Goal: Communication & Community: Answer question/provide support

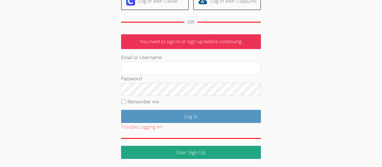
scroll to position [73, 0]
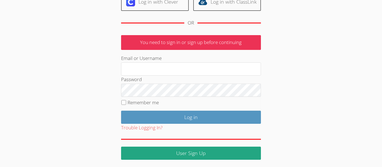
type input "sa102154"
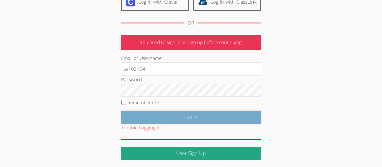
click at [248, 122] on input "Log in" at bounding box center [191, 117] width 140 height 13
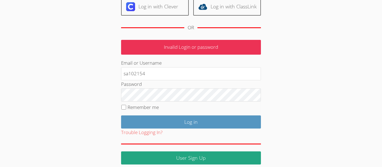
scroll to position [74, 0]
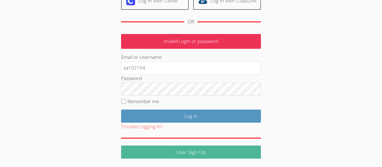
click at [214, 157] on link "User Sign Up" at bounding box center [191, 152] width 140 height 13
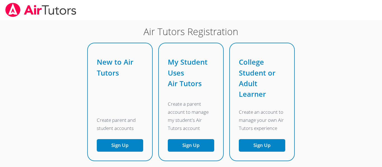
click at [15, 11] on img at bounding box center [41, 10] width 72 height 14
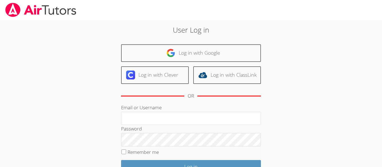
type input "sa102154"
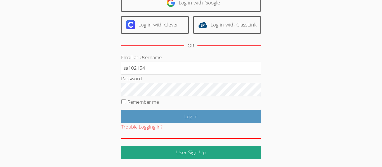
scroll to position [51, 0]
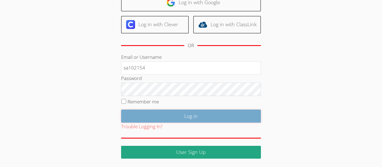
click at [122, 110] on input "Log in" at bounding box center [191, 116] width 140 height 13
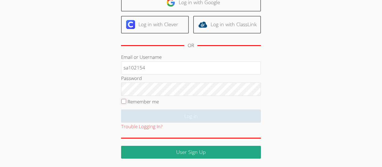
click at [124, 103] on input "Remember me" at bounding box center [123, 101] width 5 height 5
checkbox input "true"
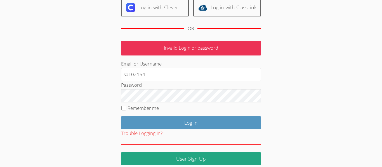
scroll to position [69, 0]
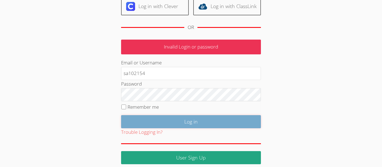
click at [220, 119] on input "Log in" at bounding box center [191, 121] width 140 height 13
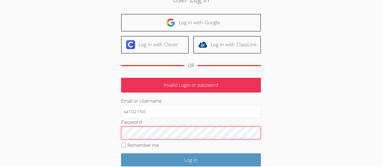
scroll to position [28, 0]
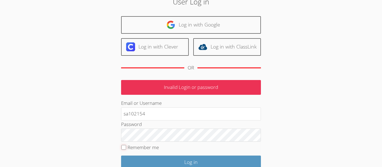
click at [121, 147] on input "Remember me" at bounding box center [123, 147] width 5 height 5
checkbox input "true"
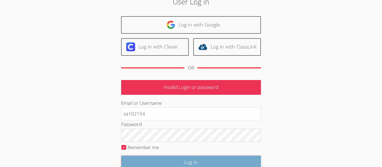
click at [188, 161] on input "Log in" at bounding box center [191, 162] width 140 height 13
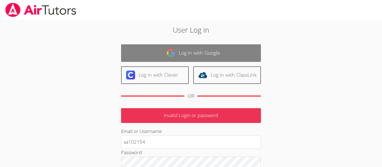
click at [169, 60] on link "Log in with Google" at bounding box center [191, 53] width 140 height 18
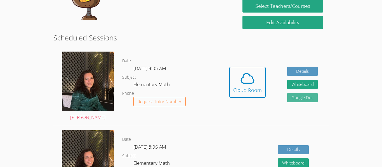
scroll to position [127, 0]
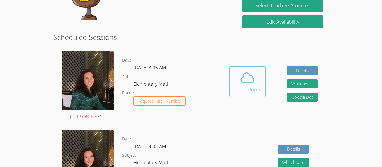
click at [239, 98] on button "Cloud Room" at bounding box center [247, 81] width 36 height 31
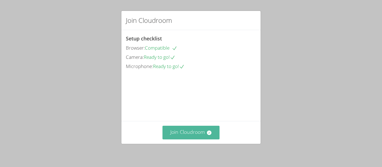
click at [204, 135] on button "Join Cloudroom" at bounding box center [190, 133] width 57 height 14
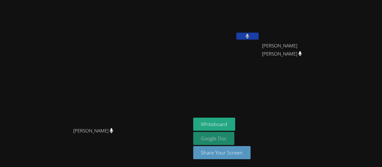
click at [235, 140] on link "Google Doc" at bounding box center [213, 138] width 41 height 13
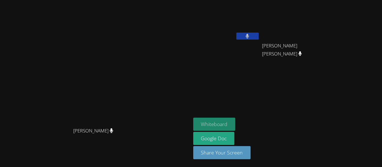
click at [235, 123] on button "Whiteboard" at bounding box center [214, 124] width 42 height 13
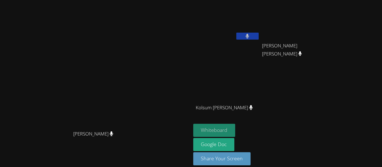
click at [235, 126] on button "Whiteboard" at bounding box center [214, 130] width 42 height 13
click at [328, 37] on video at bounding box center [295, 20] width 67 height 37
drag, startPoint x: 339, startPoint y: 30, endPoint x: 345, endPoint y: 44, distance: 15.0
click at [328, 44] on div "Giovanni Gallegos Diaz Giovanni Gallegos Diaz" at bounding box center [295, 32] width 67 height 60
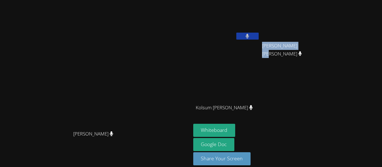
drag, startPoint x: 356, startPoint y: 43, endPoint x: 297, endPoint y: 43, distance: 58.7
click at [297, 43] on div "Sumaya Ahmed Giovanni Gallegos Diaz Giovanni Gallegos Diaz Kolsum Popalzay Kols…" at bounding box center [260, 63] width 135 height 122
click at [293, 49] on div at bounding box center [293, 49] width 0 height 0
click at [112, 0] on div at bounding box center [56, 0] width 112 height 0
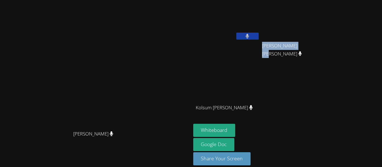
click at [112, 0] on div at bounding box center [56, 0] width 112 height 0
click at [328, 53] on div "Giovanni Gallegos Diaz" at bounding box center [295, 51] width 67 height 22
drag, startPoint x: 319, startPoint y: 45, endPoint x: 371, endPoint y: 47, distance: 52.0
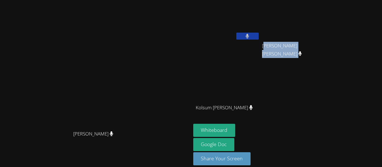
click at [328, 47] on div "Giovanni Gallegos Diaz" at bounding box center [295, 51] width 67 height 22
click at [321, 57] on div "Giovanni Gallegos Diaz" at bounding box center [295, 51] width 67 height 22
click at [324, 49] on span "Giovanni Gallegos Diaz" at bounding box center [293, 50] width 62 height 16
click at [324, 47] on span "Giovanni Gallegos Diaz" at bounding box center [293, 50] width 62 height 16
click at [322, 48] on span "Giovanni Gallegos Diaz" at bounding box center [293, 50] width 62 height 16
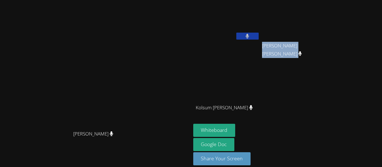
drag, startPoint x: 318, startPoint y: 46, endPoint x: 376, endPoint y: 42, distance: 57.5
click at [328, 42] on div "Giovanni Gallegos Diaz" at bounding box center [295, 51] width 67 height 22
click at [372, 35] on div at bounding box center [372, 35] width 0 height 0
click at [112, 0] on div at bounding box center [56, 0] width 112 height 0
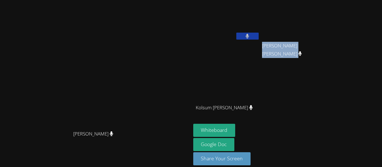
click at [112, 0] on div at bounding box center [56, 0] width 112 height 0
click at [344, 0] on div "Close" at bounding box center [191, 0] width 382 height 0
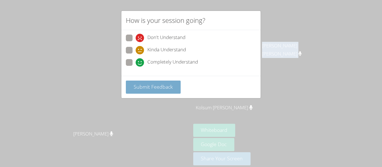
click at [132, 85] on button "Submit Feedback" at bounding box center [153, 87] width 55 height 13
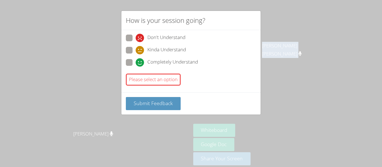
click at [128, 49] on div at bounding box center [128, 49] width 0 height 0
click at [136, 67] on span at bounding box center [136, 67] width 0 height 0
click at [136, 62] on input "Completely Understand" at bounding box center [138, 61] width 5 height 5
radio input "true"
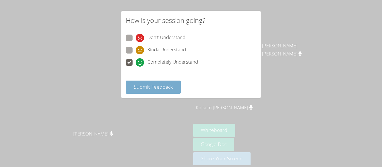
click at [138, 83] on button "Submit Feedback" at bounding box center [153, 87] width 55 height 13
